Goal: Information Seeking & Learning: Learn about a topic

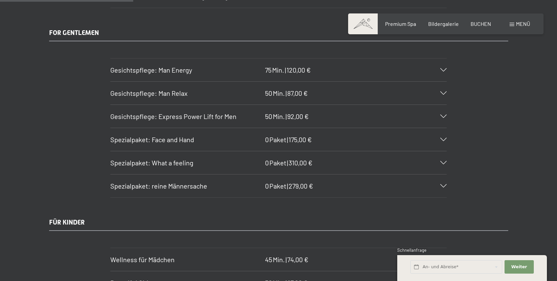
scroll to position [1286, 0]
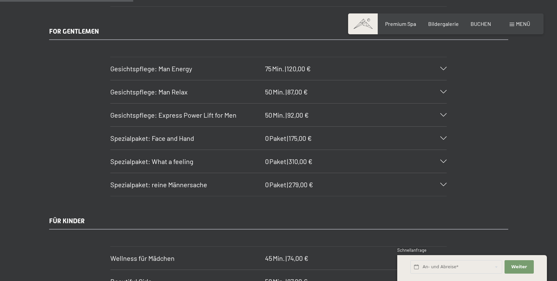
click at [443, 73] on div "Gesichtspflege: Man Energy 75 Min. | 120,00 €" at bounding box center [278, 68] width 336 height 23
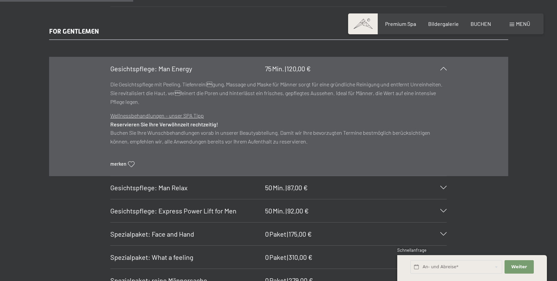
click at [443, 73] on div "Gesichtspflege: Man Energy 75 Min. | 120,00 €" at bounding box center [278, 68] width 336 height 23
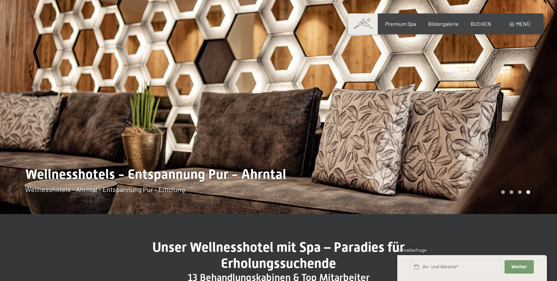
scroll to position [0, 0]
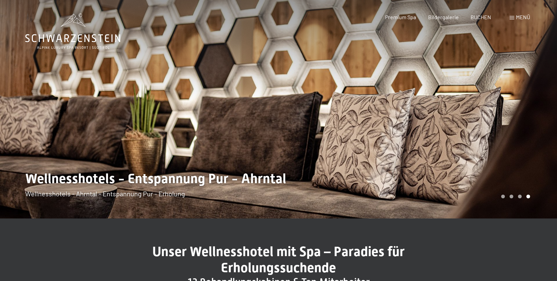
click at [485, 112] on div at bounding box center [418, 109] width 279 height 219
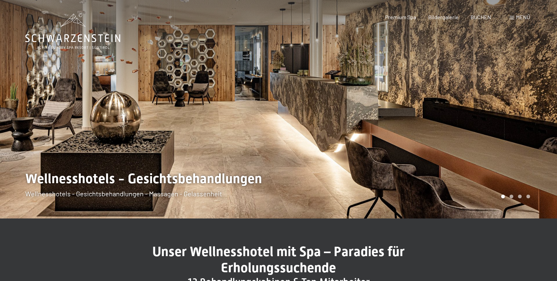
click at [485, 112] on div at bounding box center [418, 109] width 279 height 219
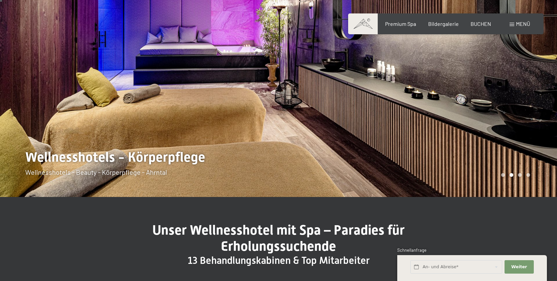
scroll to position [20, 0]
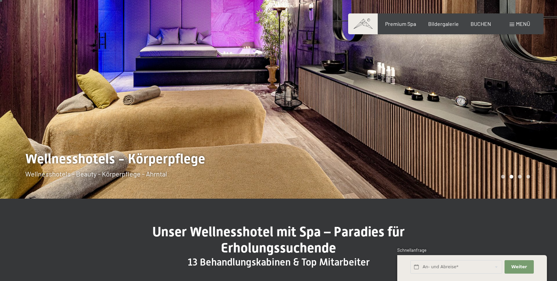
click at [470, 115] on div at bounding box center [418, 89] width 279 height 219
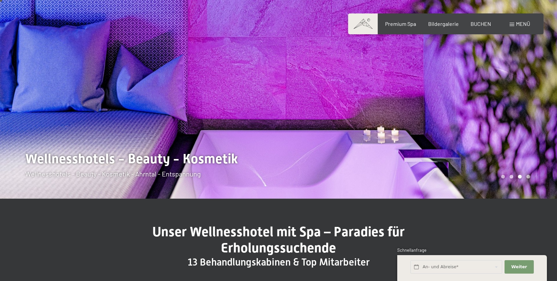
click at [468, 114] on div at bounding box center [418, 89] width 279 height 219
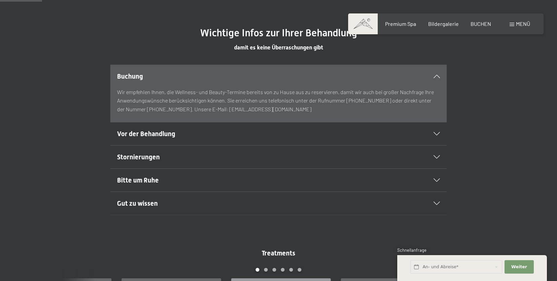
scroll to position [405, 0]
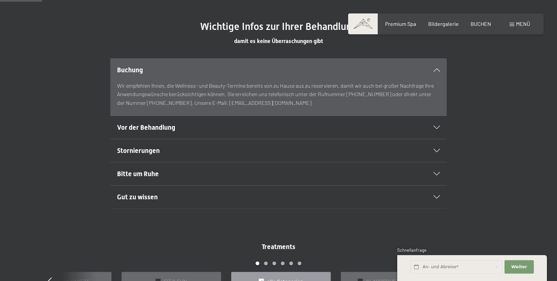
click at [437, 129] on div "Vor der Behandlung" at bounding box center [278, 127] width 323 height 23
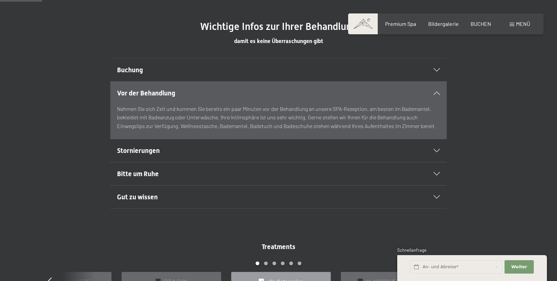
click at [438, 90] on div "Vor der Behandlung" at bounding box center [278, 93] width 323 height 23
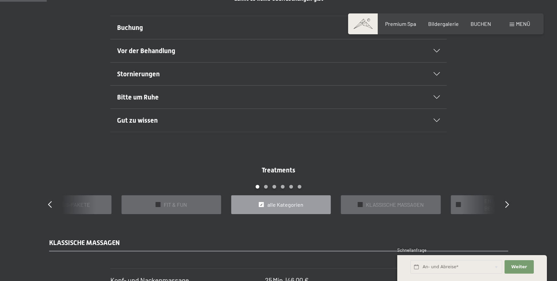
scroll to position [449, 0]
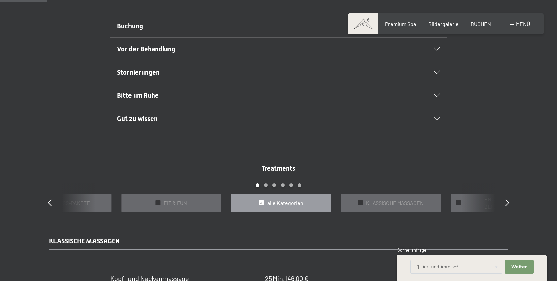
click at [438, 100] on div "Bitte um Ruhe" at bounding box center [278, 95] width 323 height 23
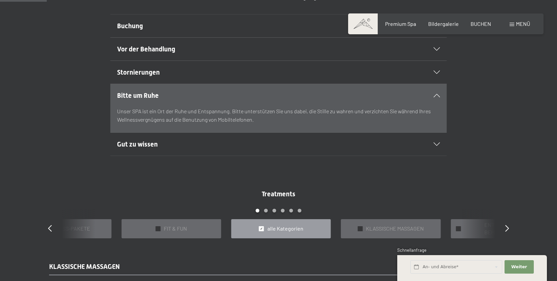
click at [437, 100] on div "Bitte um Ruhe" at bounding box center [278, 95] width 323 height 23
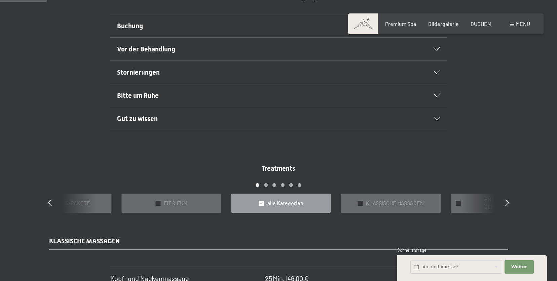
click at [441, 112] on section "Gut zu wissen Die ausgewiesenen SPA-Preise gelten – falls nicht anders angegebe…" at bounding box center [278, 119] width 336 height 24
click at [439, 120] on icon at bounding box center [437, 118] width 6 height 3
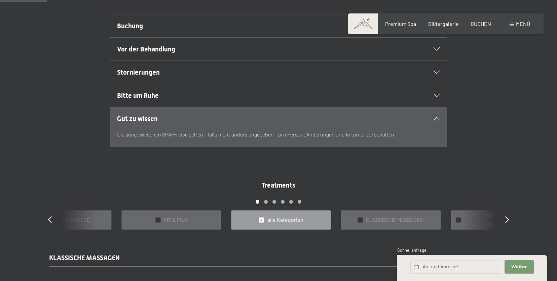
click at [439, 120] on icon at bounding box center [437, 118] width 6 height 3
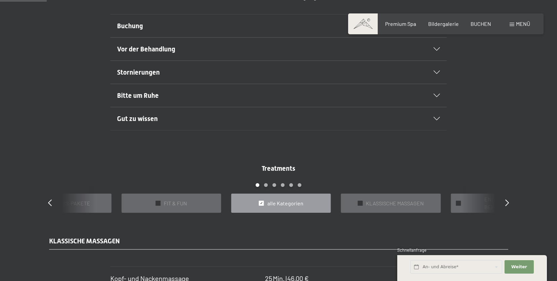
click at [432, 49] on div at bounding box center [432, 48] width 15 height 3
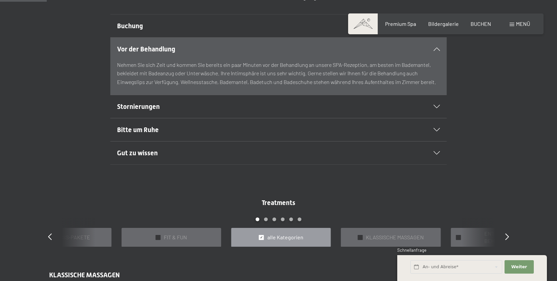
click at [432, 49] on div at bounding box center [432, 48] width 15 height 3
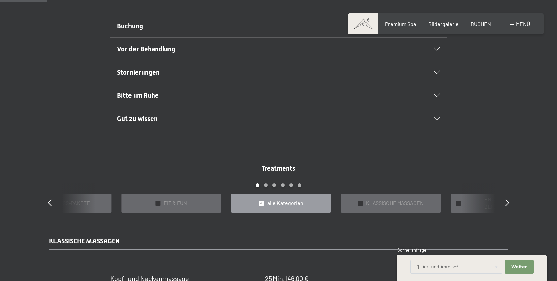
click at [442, 70] on section "Stornierungen Wir bitten Sie, Stornierungen 24 Stunden vor dem vereinbarten [GE…" at bounding box center [278, 73] width 336 height 24
click at [439, 72] on icon at bounding box center [437, 72] width 6 height 3
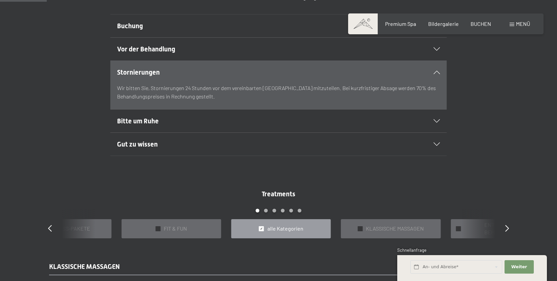
click at [439, 72] on icon at bounding box center [437, 72] width 6 height 3
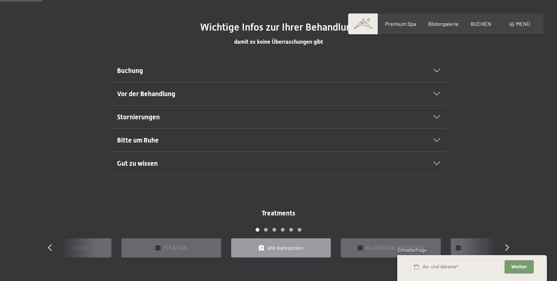
scroll to position [404, 0]
click at [435, 86] on div "Vor der Behandlung" at bounding box center [278, 94] width 323 height 23
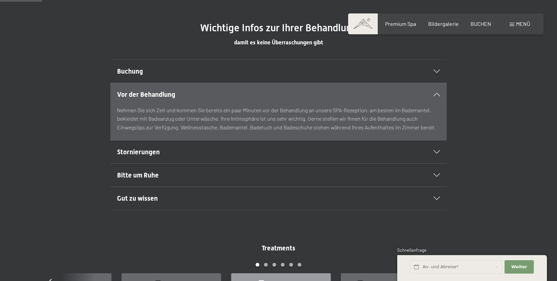
click at [435, 86] on div "Vor der Behandlung" at bounding box center [278, 94] width 323 height 23
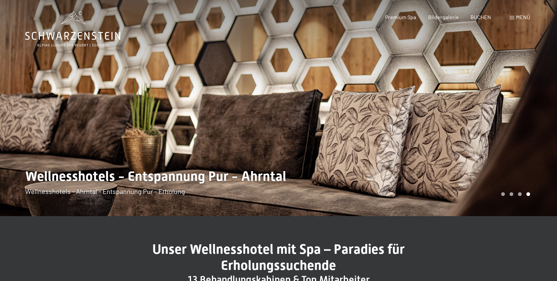
scroll to position [0, 0]
